Goal: Task Accomplishment & Management: Check status

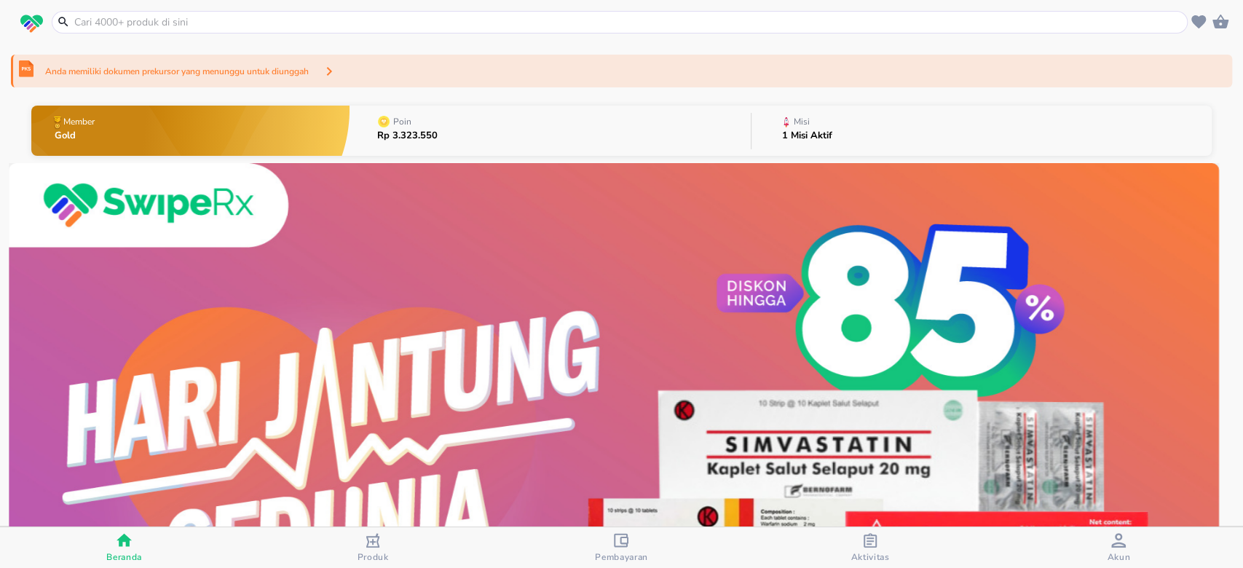
click at [950, 119] on button "Misi 1 Misi Aktif" at bounding box center [981, 131] width 460 height 58
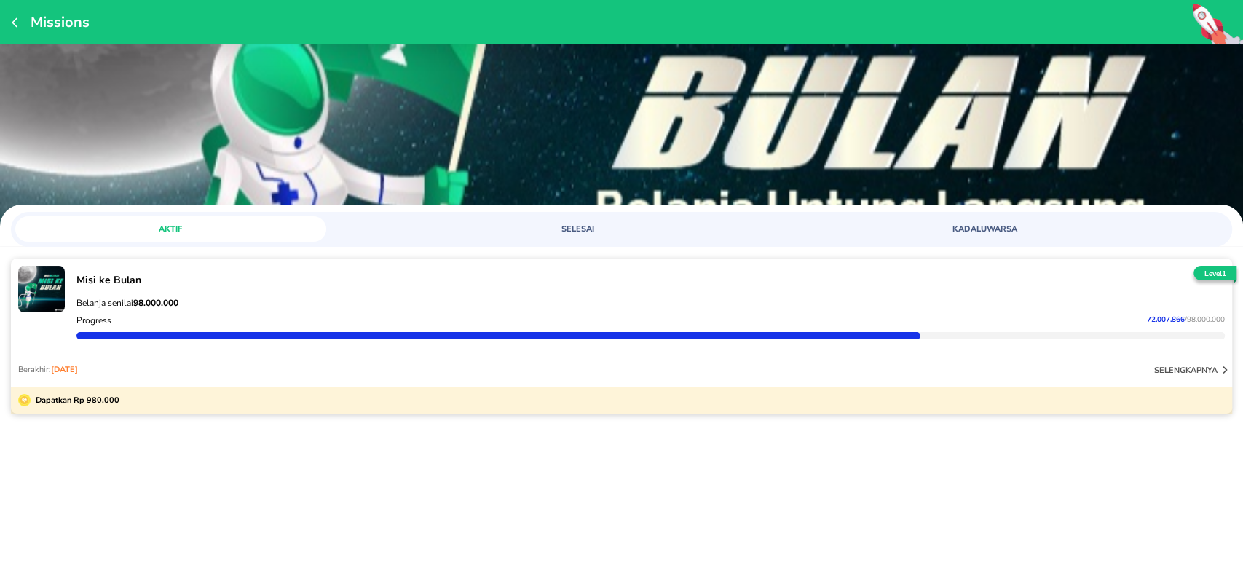
click at [397, 298] on p "Belanja senilai 98.000.000" at bounding box center [650, 303] width 1148 height 12
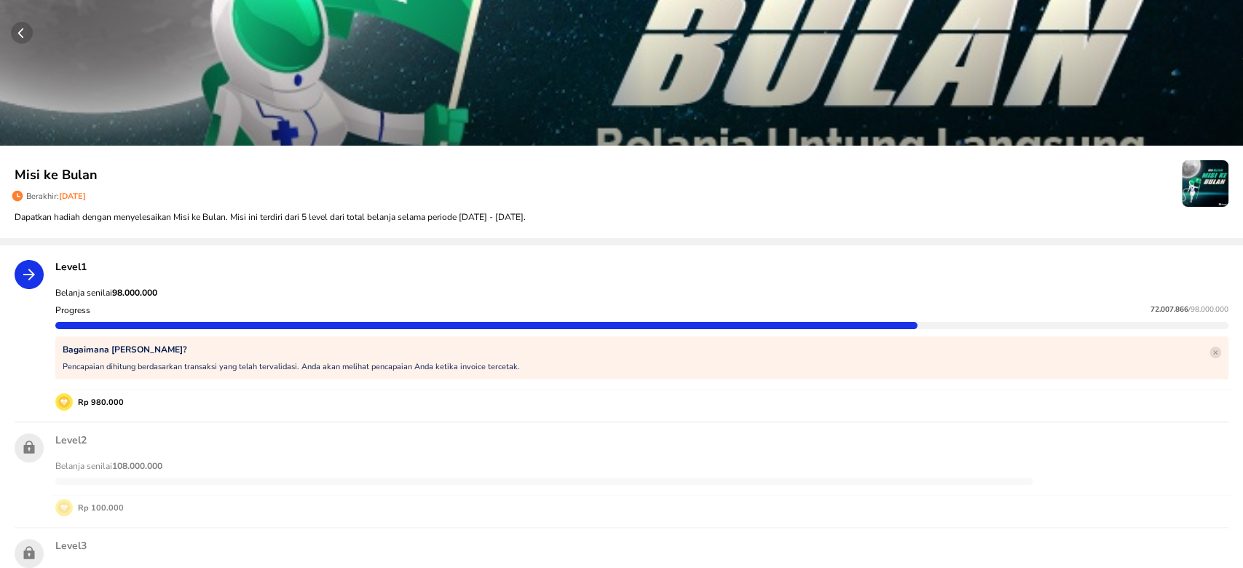
scroll to position [97, 0]
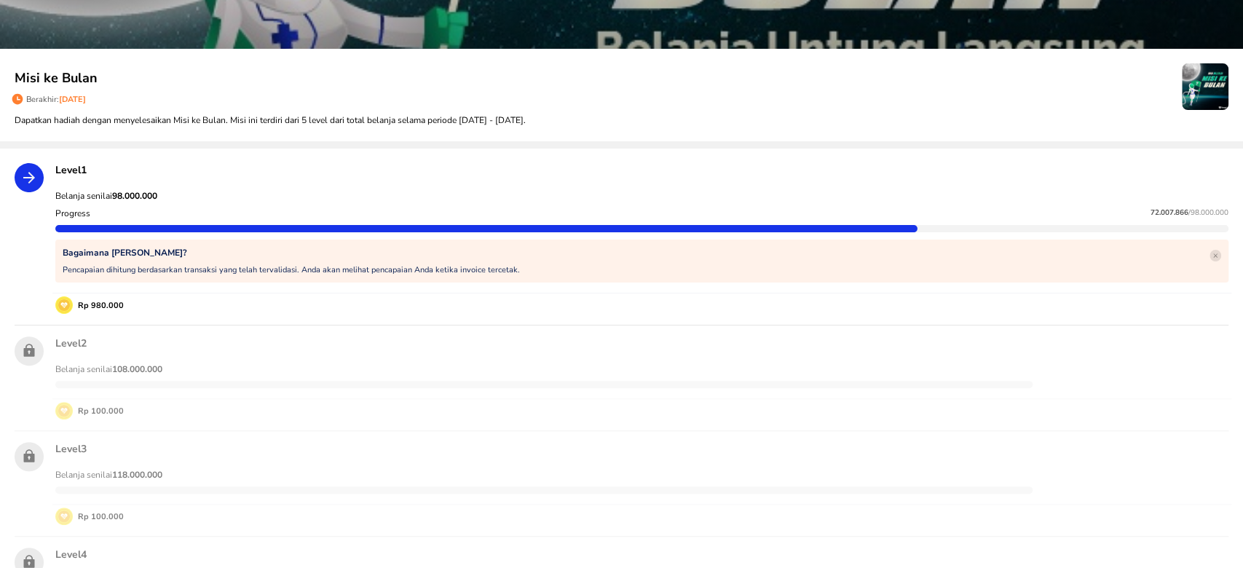
click at [1150, 212] on span "72.007.866" at bounding box center [1169, 213] width 38 height 10
copy p "72.007.866"
